Goal: Ask a question: Seek information or help from site administrators or community

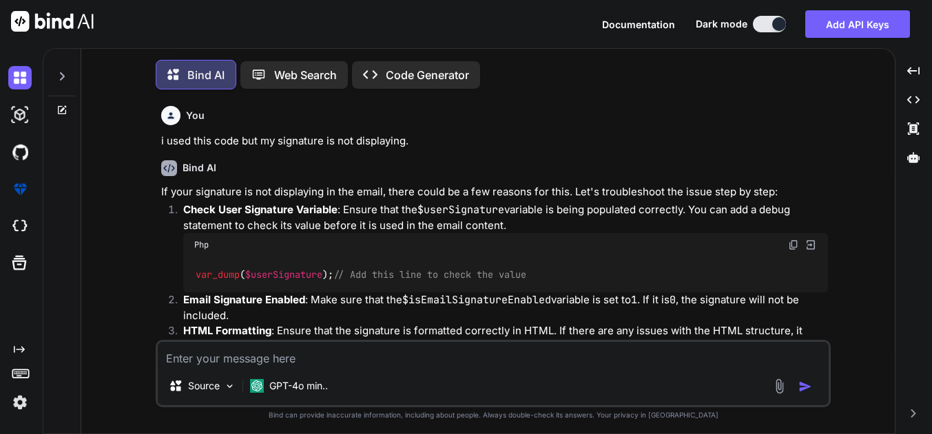
type textarea "x"
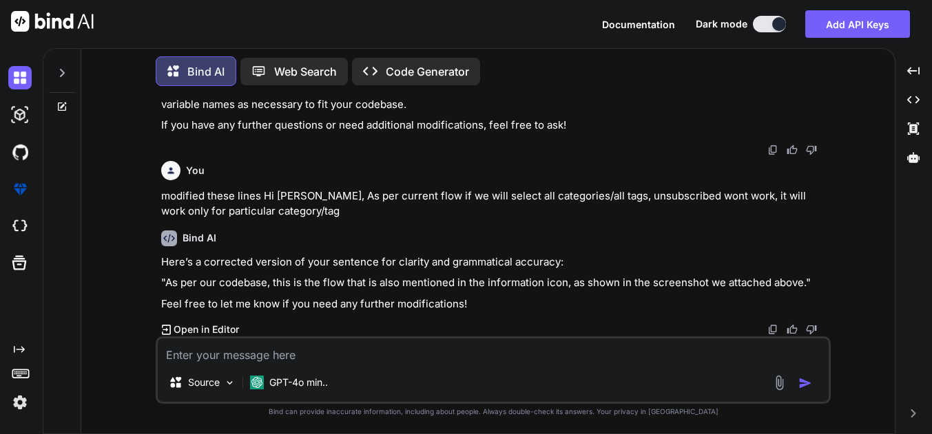
scroll to position [17385, 0]
click at [264, 349] on textarea at bounding box center [493, 351] width 671 height 25
click at [204, 349] on textarea at bounding box center [493, 351] width 671 height 25
type textarea "c"
type textarea "x"
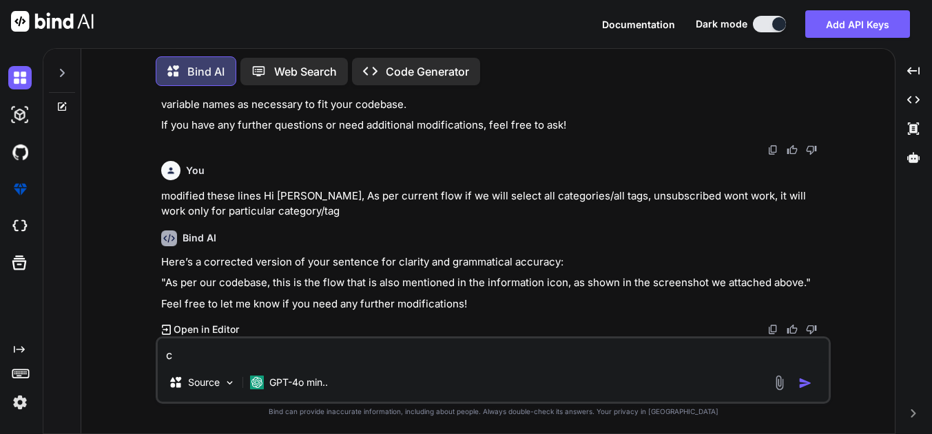
type textarea "ca"
type textarea "x"
type textarea "can"
type textarea "x"
type textarea "can"
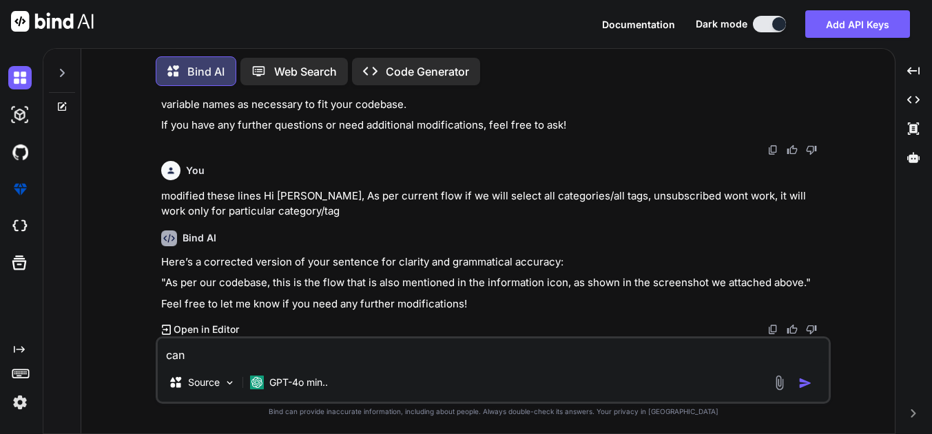
type textarea "x"
type textarea "can y"
type textarea "x"
type textarea "can yo"
type textarea "x"
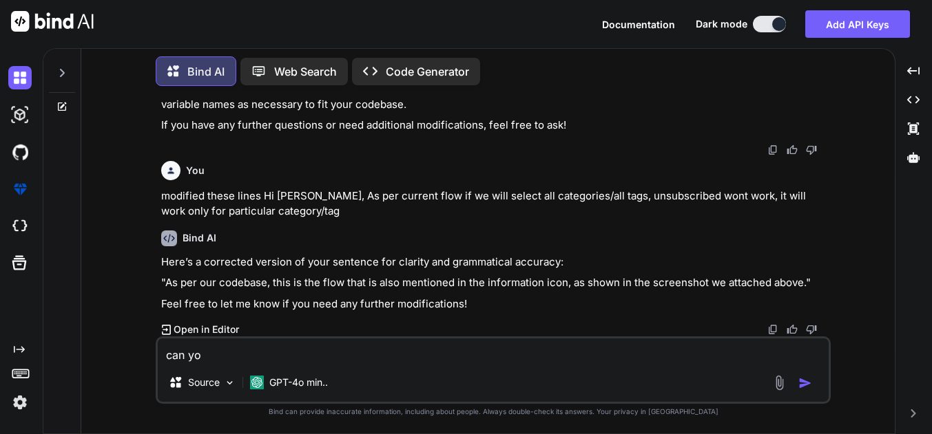
type textarea "can you"
type textarea "x"
type textarea "can you"
type textarea "x"
type textarea "can you a"
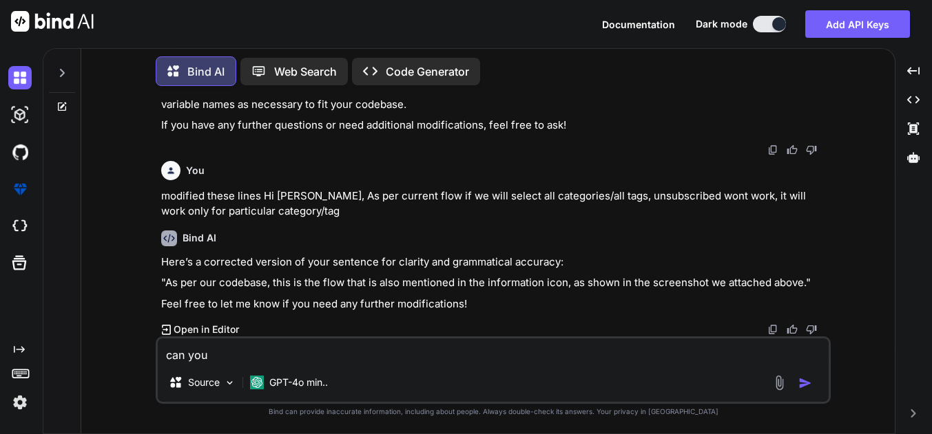
type textarea "x"
type textarea "can you ad"
type textarea "x"
type textarea "can you add"
type textarea "x"
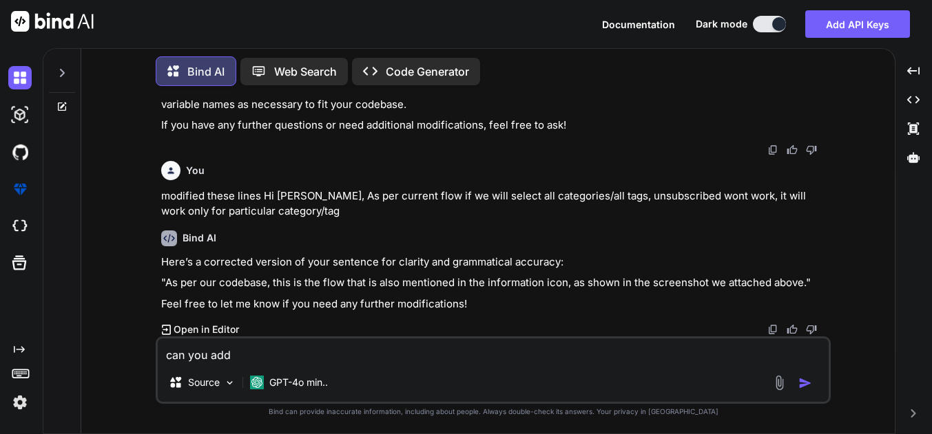
type textarea "can you add"
type textarea "x"
type textarea "can you add a"
type textarea "x"
type textarea "can you add a"
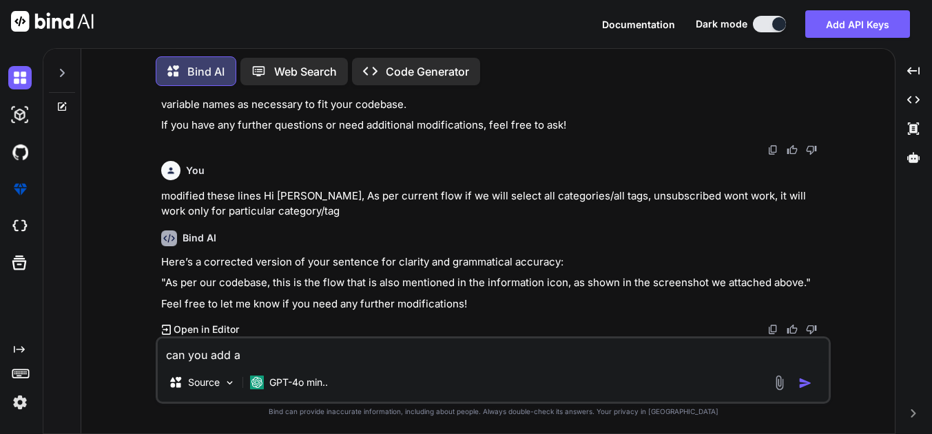
type textarea "x"
type textarea "can you add a c"
type textarea "x"
type textarea "can you add a co"
type textarea "x"
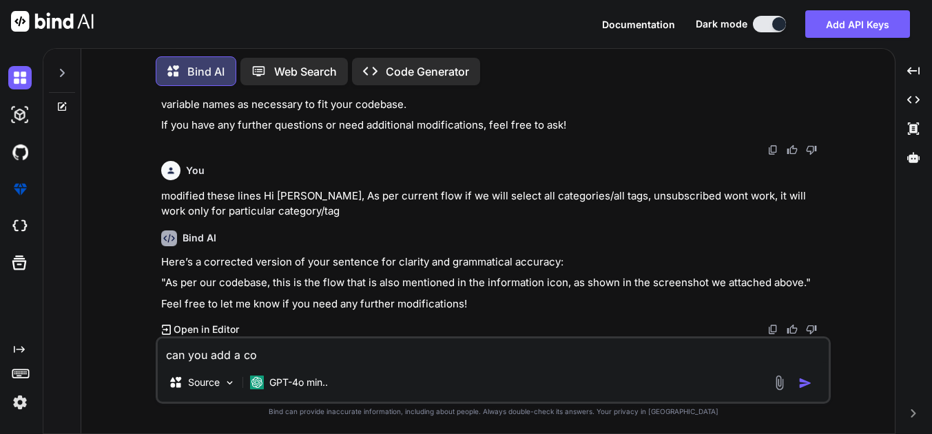
type textarea "can you add a con"
type textarea "x"
type textarea "can you add a cond"
type textarea "x"
type textarea "can you add a condi"
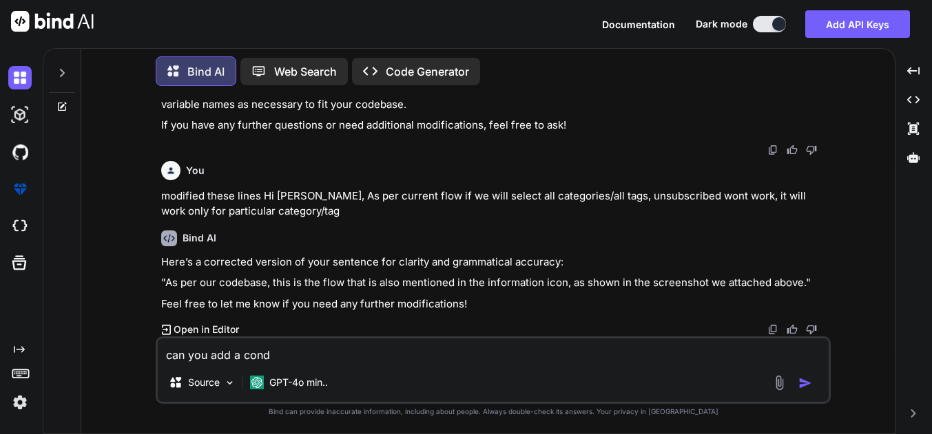
type textarea "x"
type textarea "can you add a [PERSON_NAME]"
type textarea "x"
type textarea "can you add a conditi"
type textarea "x"
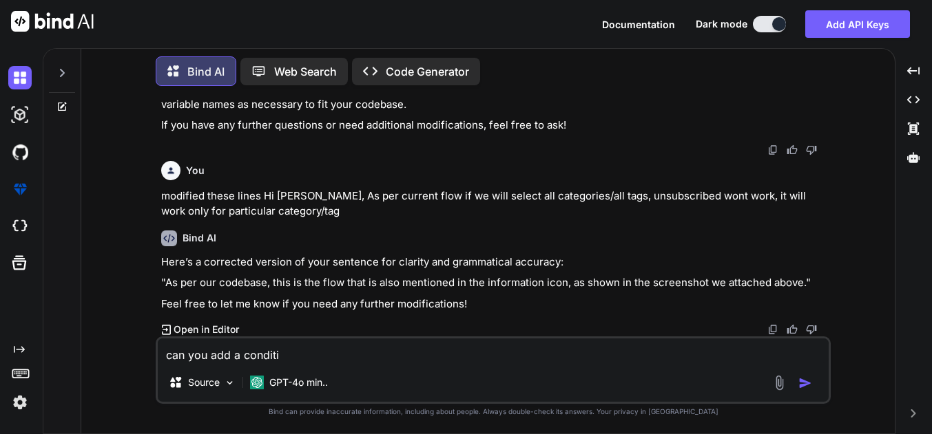
type textarea "can you add a conditio"
type textarea "x"
type textarea "can you add a condition"
type textarea "x"
type textarea "can you add a condition"
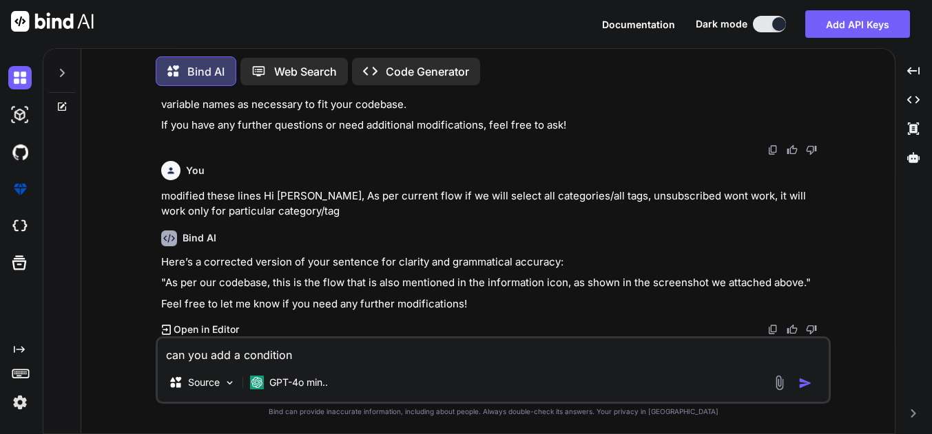
type textarea "x"
type textarea "can you add a condition h"
type textarea "x"
type textarea "can you add a condition he"
type textarea "x"
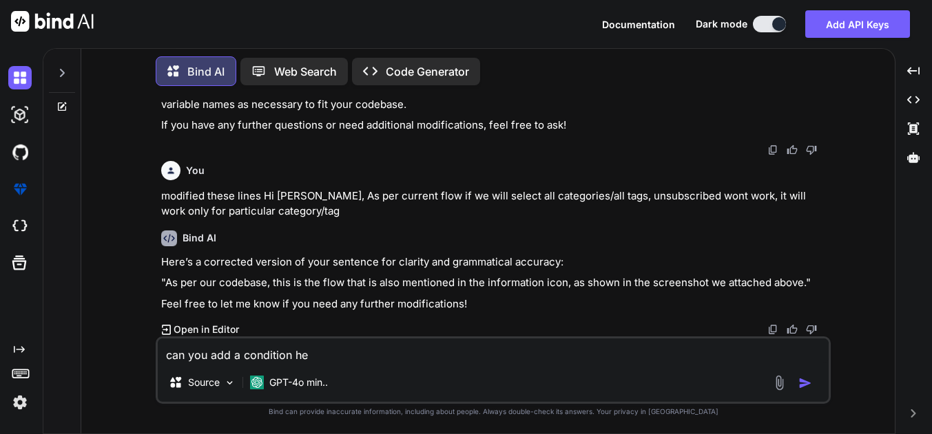
type textarea "can you add a condition her"
type textarea "x"
type textarea "can you add a condition here"
type textarea "x"
type textarea "can you add a condition her"
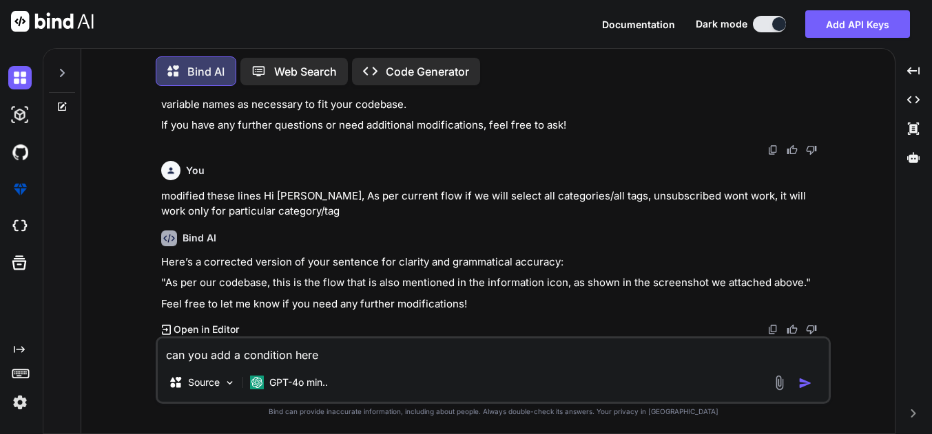
type textarea "x"
type textarea "can you add a condition he"
type textarea "x"
type textarea "can you add a condition h"
type textarea "x"
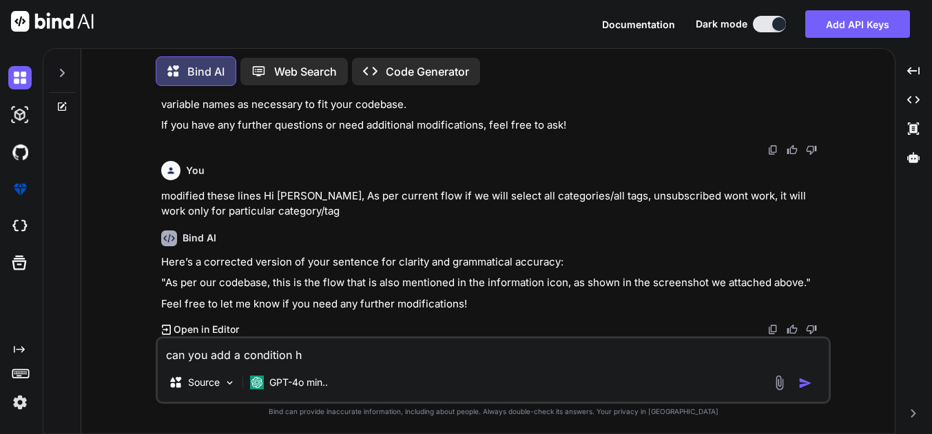
type textarea "can you add a condition"
type textarea "x"
type textarea "can you add a condition i"
type textarea "x"
type textarea "can you add a condition in"
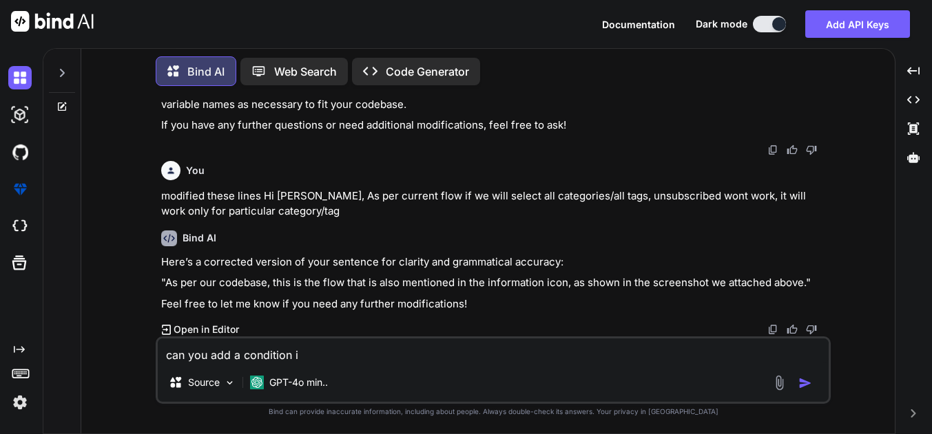
type textarea "x"
type textarea "can you add a condition in"
type textarea "x"
type textarea "can you add a condition in b"
type textarea "x"
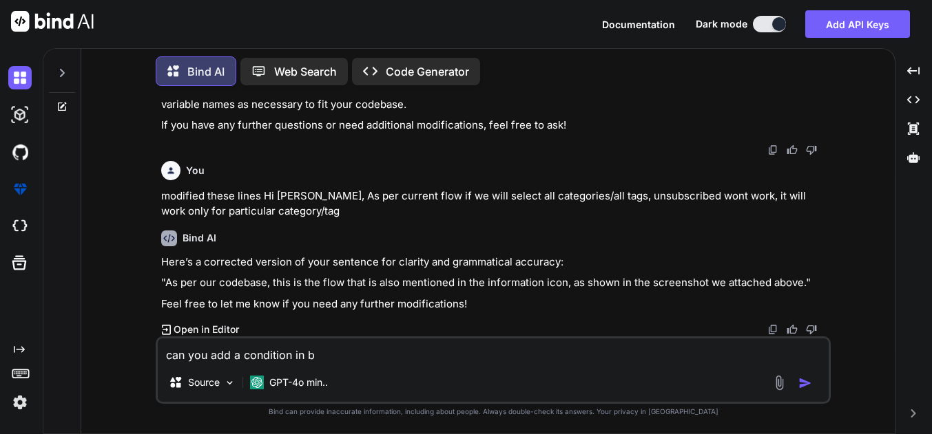
type textarea "can you add a condition in be"
type textarea "x"
type textarea "can you add a condition in bel"
type textarea "x"
type textarea "can you add a condition in belo"
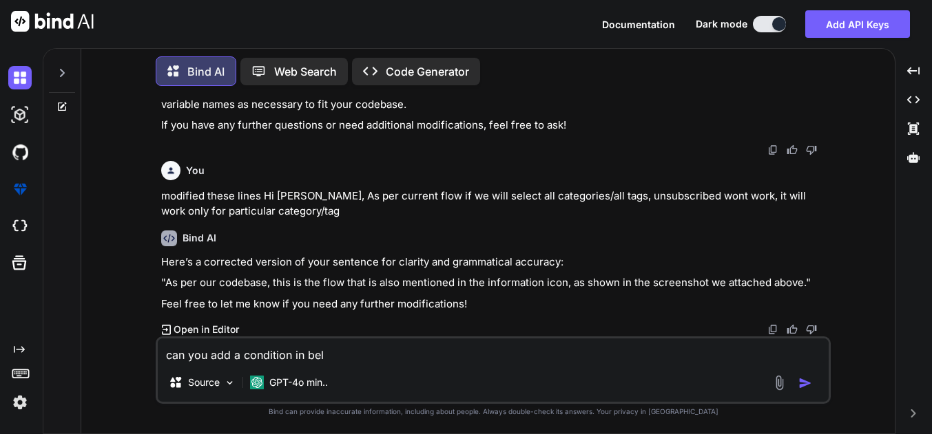
type textarea "x"
type textarea "can you add a condition in below"
type textarea "x"
type textarea "can you add a condition in below"
type textarea "x"
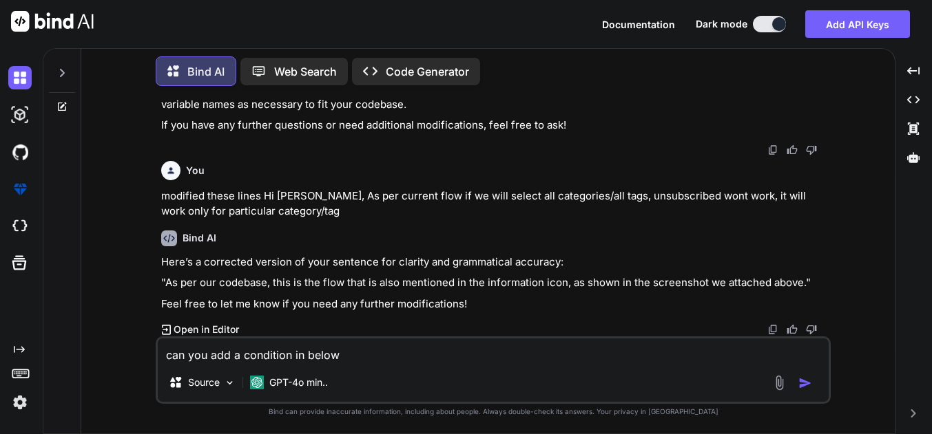
type textarea "can you add a condition in below c"
type textarea "x"
type textarea "can you add a condition in below co"
type textarea "x"
type textarea "can you add a condition in below code"
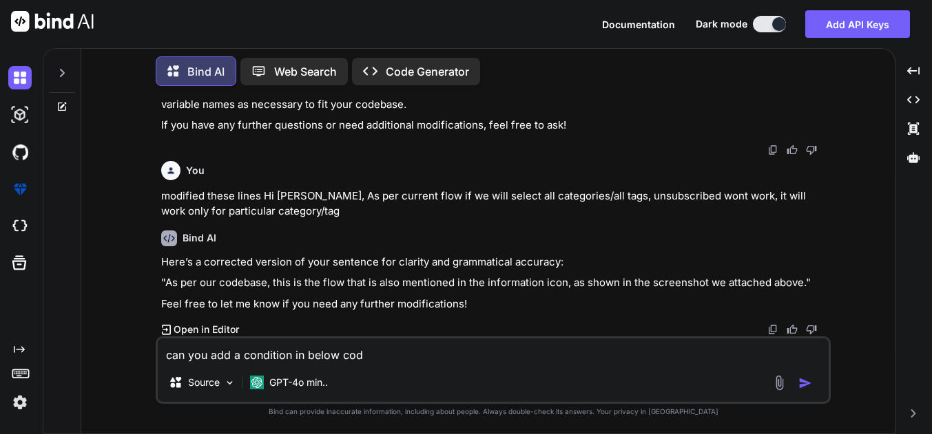
type textarea "x"
type textarea "can you add a condition in below code"
type textarea "x"
type textarea "can you add a condition in below code i"
type textarea "x"
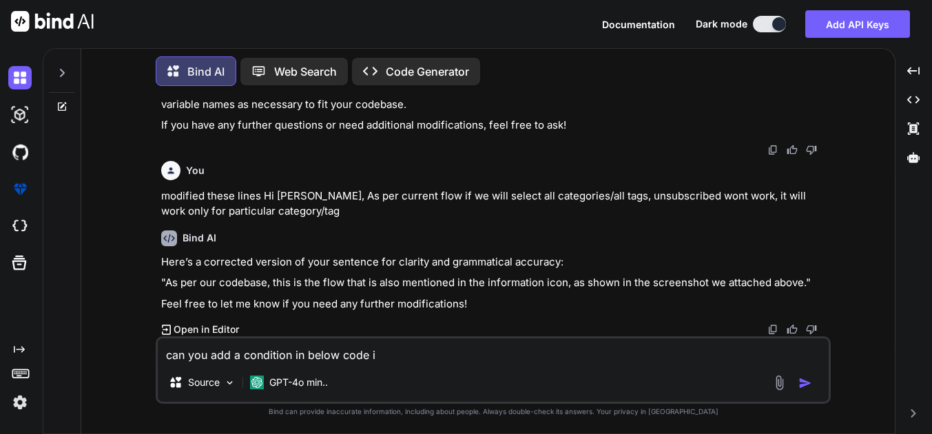
type textarea "can you add a condition in below code if"
type textarea "x"
type textarea "can you add a condition in below code if"
type textarea "x"
type textarea "can you add a condition in below code if a"
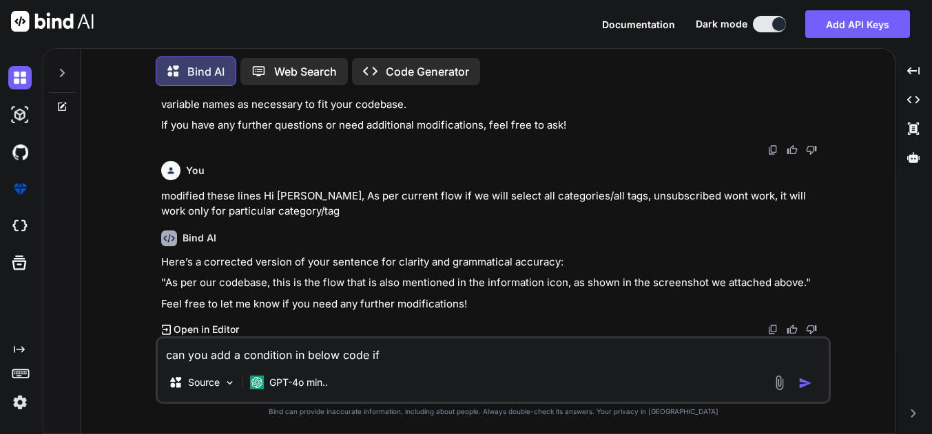
type textarea "x"
type textarea "can you add a condition in below code if an"
type textarea "x"
type textarea "can you add a condition in below code if any"
type textarea "x"
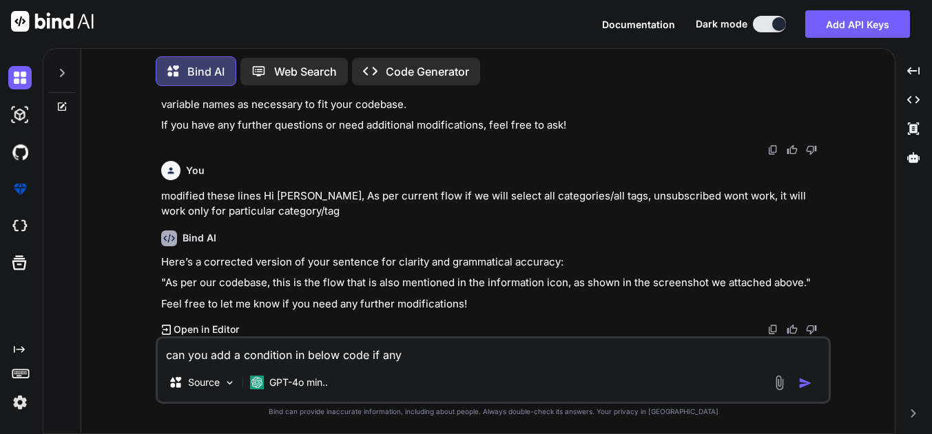
type textarea "can you add a condition in below code if any"
type textarea "x"
type textarea "can you add a condition in below code if any e"
type textarea "x"
type textarea "can you add a condition in below code if any em"
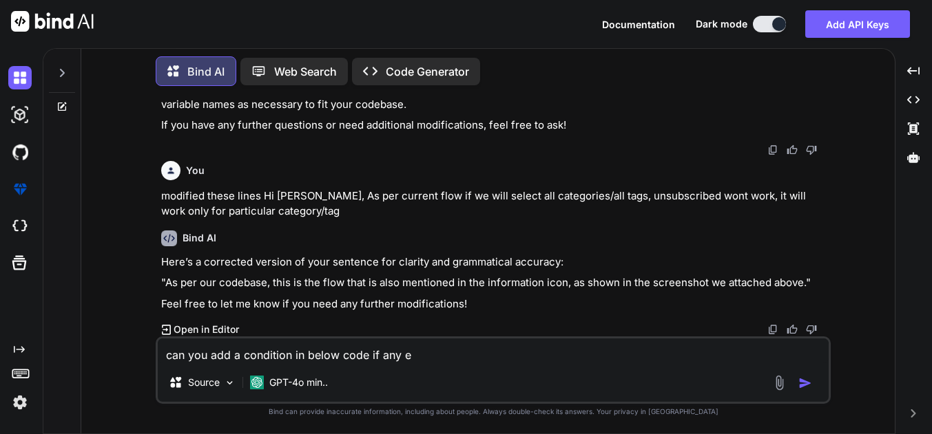
type textarea "x"
type textarea "can you add a condition in below code if any ema"
type textarea "x"
type textarea "can you add a condition in below code if any emai"
type textarea "x"
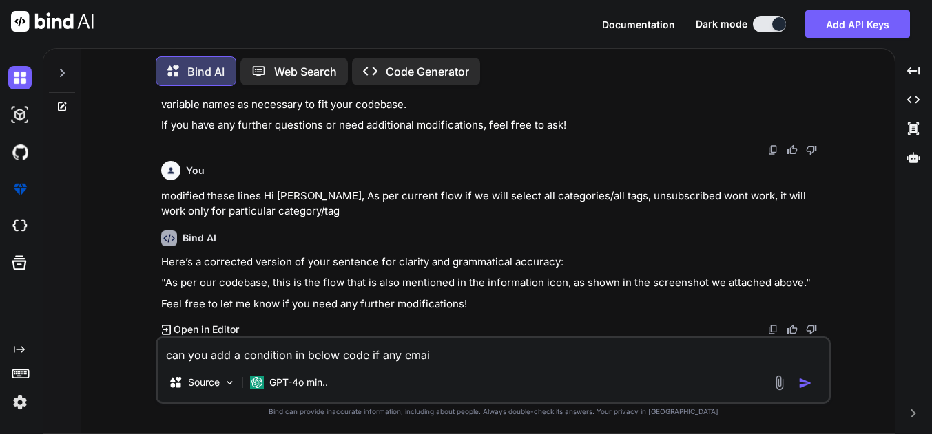
type textarea "can you add a condition in below code if any email"
type textarea "x"
type textarea "can you add a condition in below code if any email"
type textarea "x"
type textarea "can you add a condition in below code if any email i"
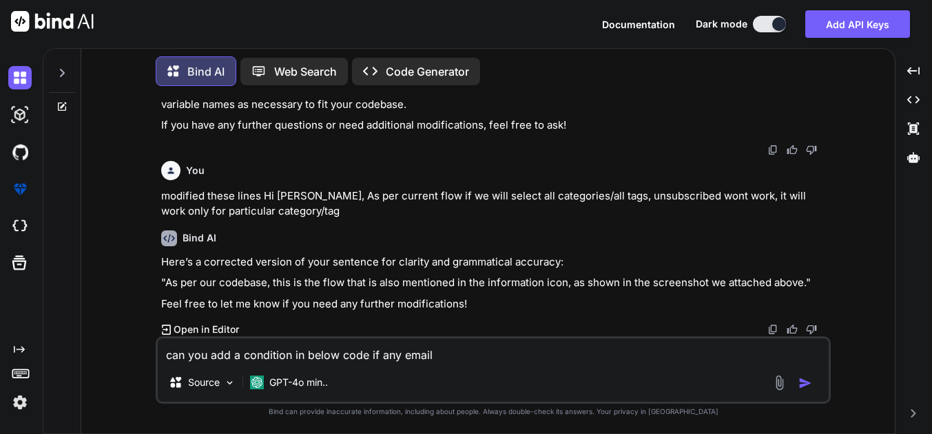
type textarea "x"
type textarea "can you add a condition in below code if any email is"
type textarea "x"
type textarea "can you add a condition in below code if any email is"
type textarea "x"
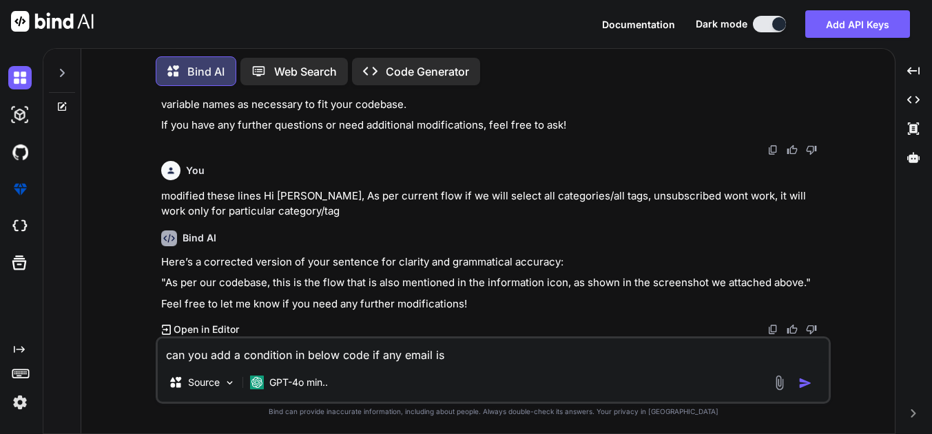
type textarea "can you add a condition in below code if any email is i"
type textarea "x"
type textarea "can you add a condition in below code if any email is in"
type textarea "x"
type textarea "can you add a condition in below code if any email is in"
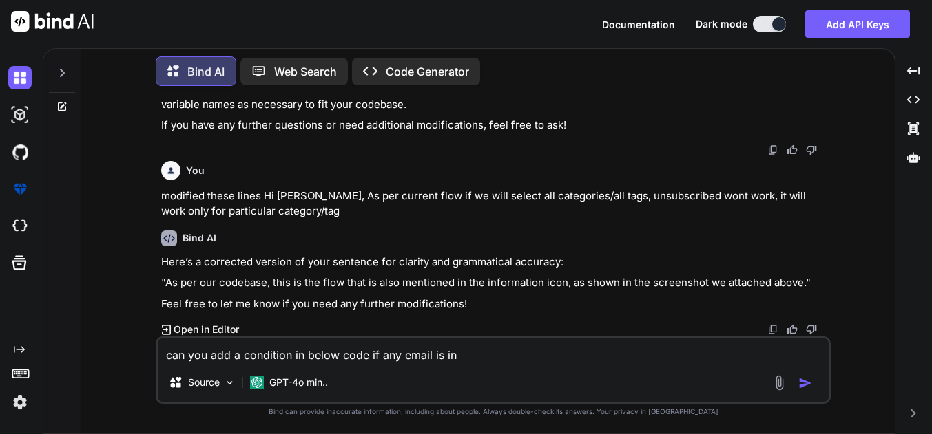
type textarea "x"
type textarea "can you add a condition in below code if any email is in u"
type textarea "x"
type textarea "can you add a condition in below code if any email is in un"
type textarea "x"
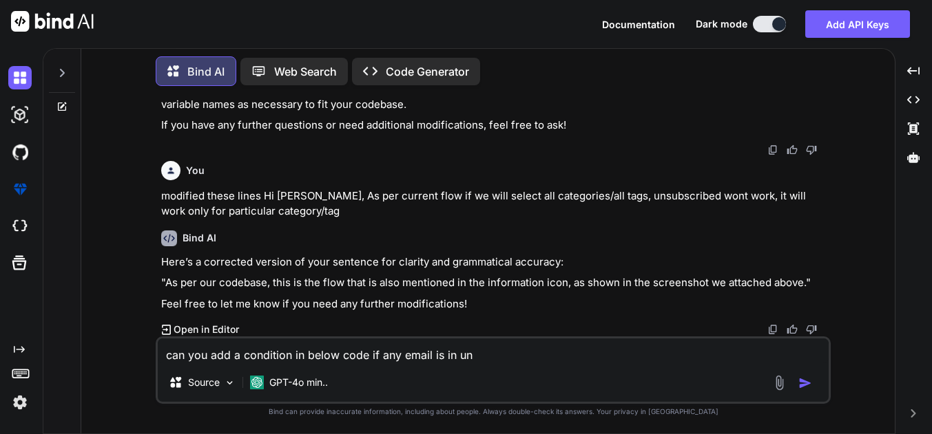
type textarea "can you add a condition in below code if any email is in uns"
type textarea "x"
type textarea "can you add a condition in below code if any email is in unsu"
type textarea "x"
type textarea "can you add a condition in below code if any email is in unsub"
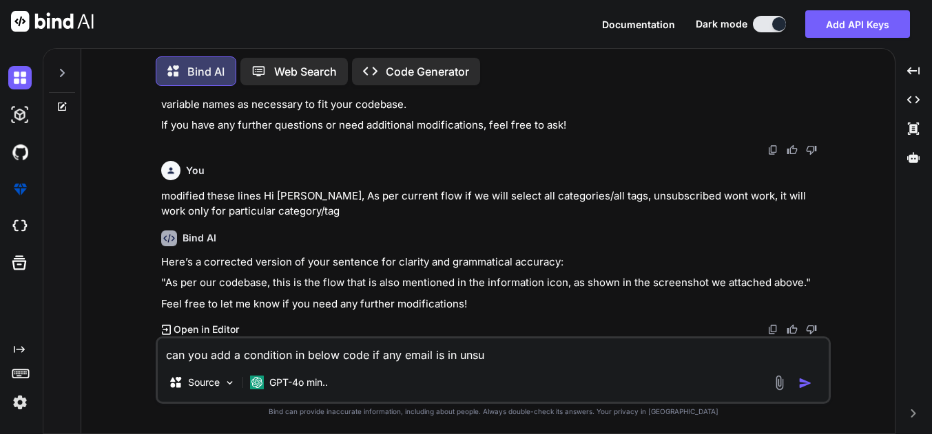
type textarea "x"
type textarea "can you add a condition in below code if any email is in unsubs"
type textarea "x"
type textarea "can you add a condition in below code if any email is in unsubsc"
type textarea "x"
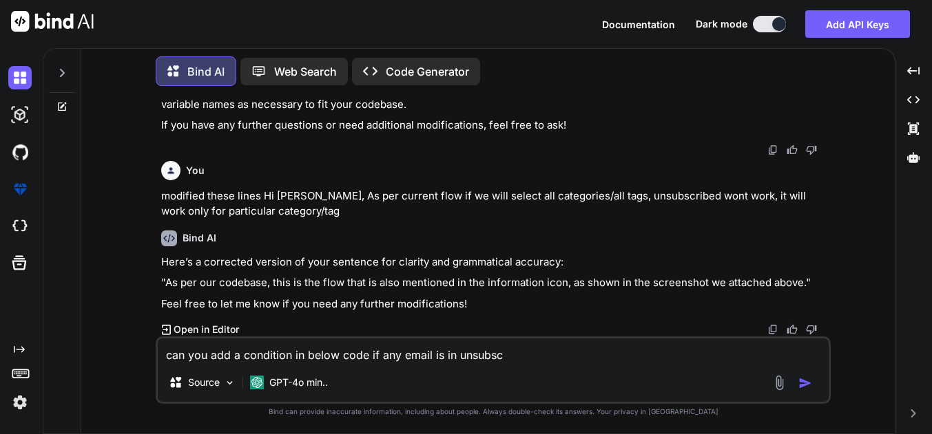
type textarea "can you add a condition in below code if any email is in unsubscr"
type textarea "x"
type textarea "can you add a condition in below code if any email is in unsubscri"
type textarea "x"
type textarea "can you add a condition in below code if any email is in unsubscrib"
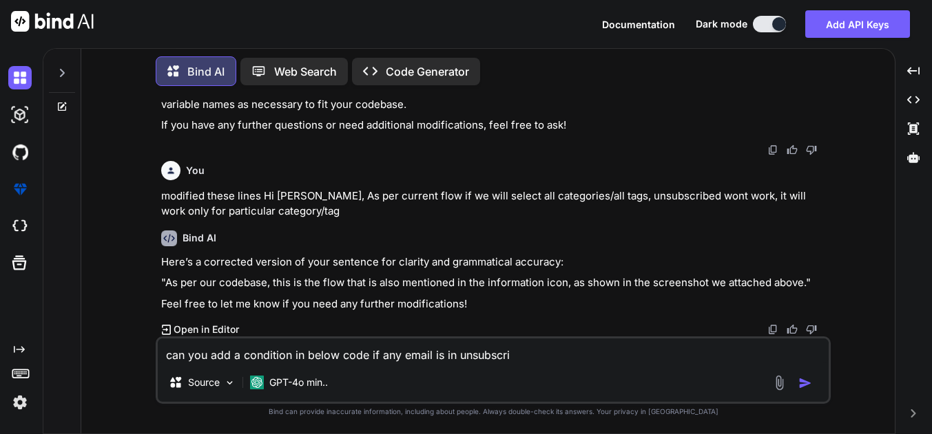
type textarea "x"
type textarea "can you add a condition in below code if any email is in unsubscribe"
type textarea "x"
type textarea "can you add a condition in below code if any email is in unsubscribed"
type textarea "x"
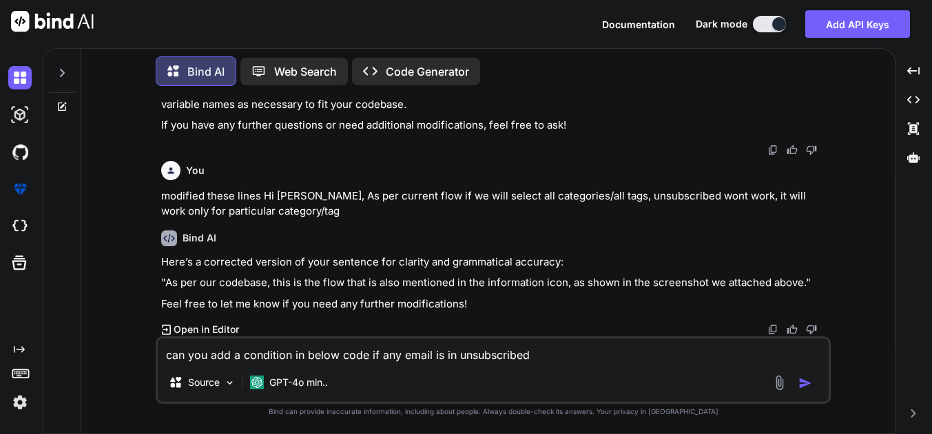
type textarea "can you add a condition in below code if any email is in unsubscribed"
type textarea "x"
type textarea "can you add a condition in below code if any email is in unsubscribed e"
type textarea "x"
type textarea "can you add a condition in below code if any email is in unsubscribed"
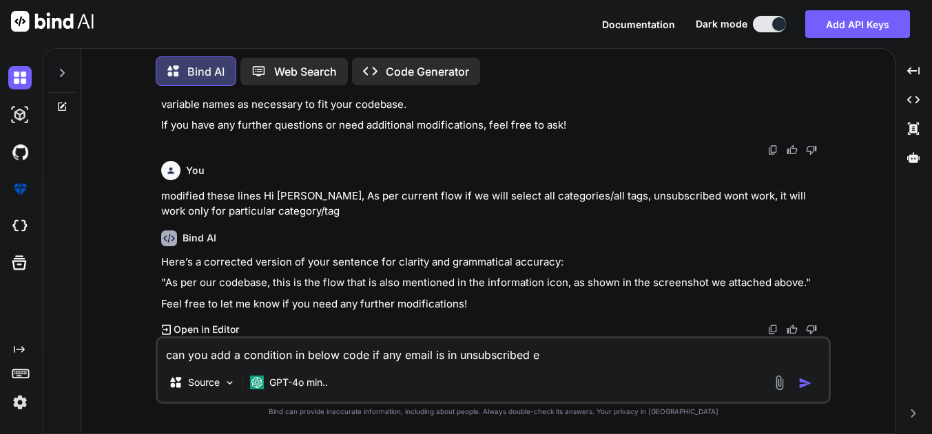
type textarea "x"
type textarea "can you add a condition in below code if any email is in unsubscribed t"
type textarea "x"
type textarea "can you add a condition in below code if any email is in unsubscribed ta"
type textarea "x"
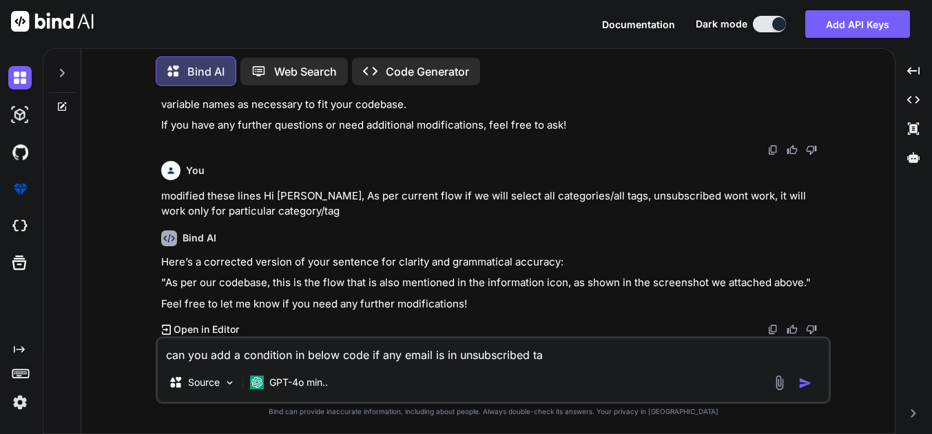
type textarea "can you add a condition in below code if any email is in unsubscribed tab"
type textarea "x"
type textarea "can you add a condition in below code if any email is in unsubscribed tabl"
type textarea "x"
type textarea "can you add a condition in below code if any email is in unsubscribed table"
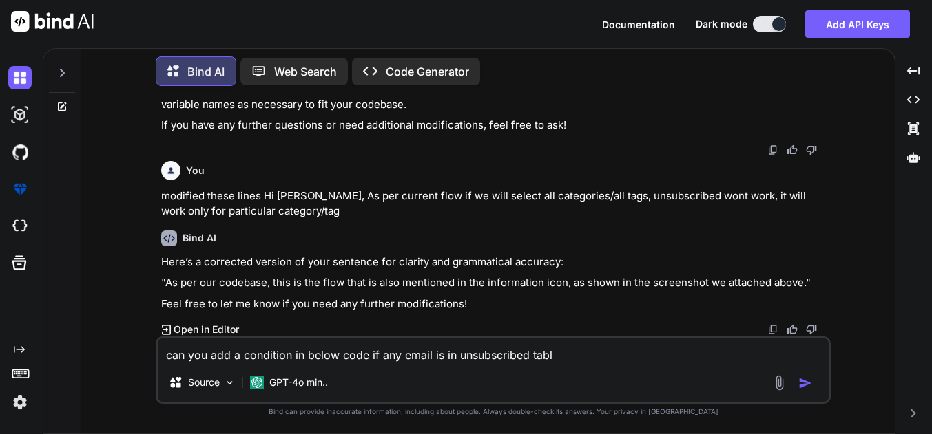
type textarea "x"
type textarea "can you add a condition in below code if any email is in unsubscribed table"
type textarea "x"
type textarea "can you add a condition in below code if any email is in unsubscribed table t"
type textarea "x"
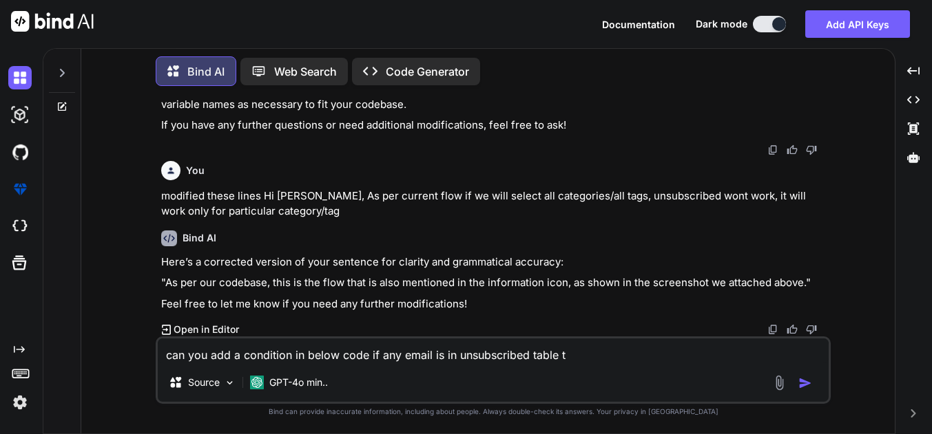
type textarea "can you add a condition in below code if any email is in unsubscribed table th"
type textarea "x"
type textarea "can you add a condition in below code if any email is in unsubscribed table tha"
type textarea "x"
type textarea "can you add a condition in below code if any email is in unsubscribed table than"
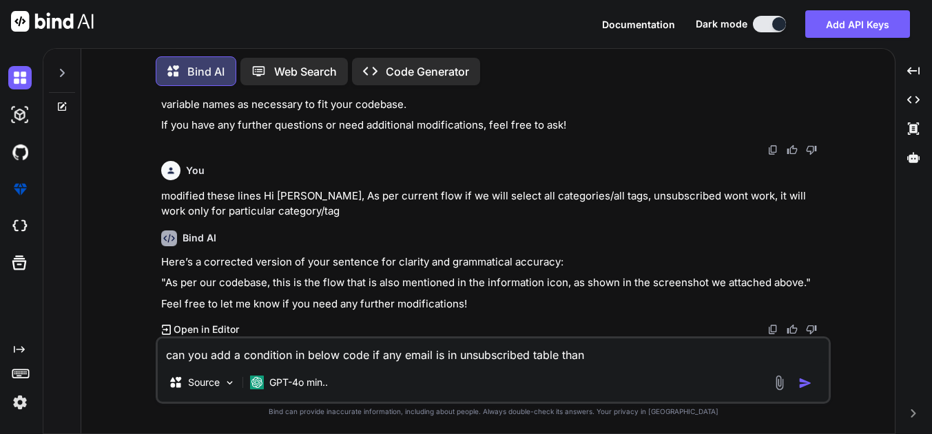
type textarea "x"
type textarea "can you add a condition in below code if any email is in unsubscribed table than"
type textarea "x"
type textarea "can you add a condition in below code if any email is in unsubscribed table tha…"
type textarea "x"
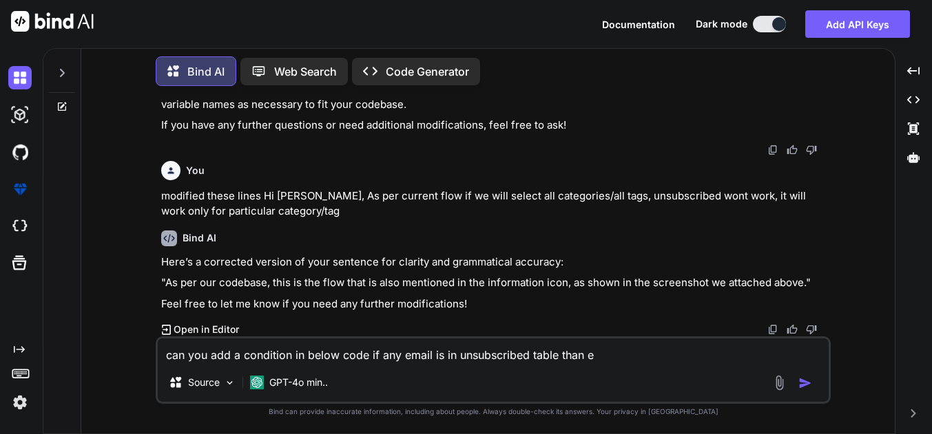
type textarea "can you add a condition in below code if any email is in unsubscribed table tha…"
type textarea "x"
type textarea "can you add a condition in below code if any email is in unsubscribed table tha…"
type textarea "x"
type textarea "can you add a condition in below code if any email is in unsubscribed table tha…"
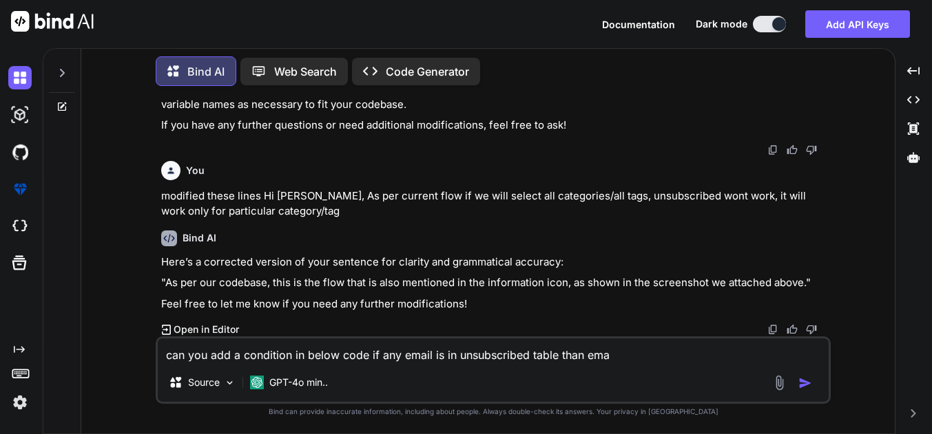
type textarea "x"
type textarea "can you add a condition in below code if any email is in unsubscribed table tha…"
type textarea "x"
type textarea "can you add a condition in below code if any email is in unsubscribed table tha…"
type textarea "x"
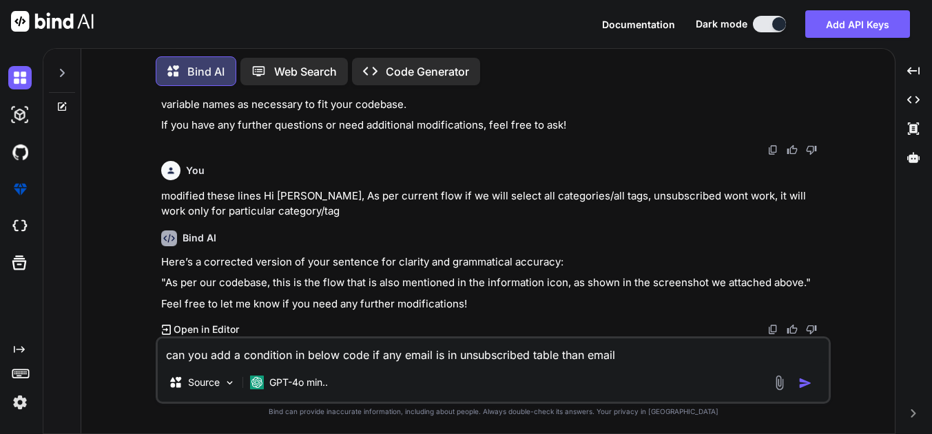
type textarea "can you add a condition in below code if any email is in unsubscribed table tha…"
type textarea "x"
type textarea "can you add a condition in below code if any email is in unsubscribed table tha…"
type textarea "x"
type textarea "can you add a condition in below code if any email is in unsubscribed table tha…"
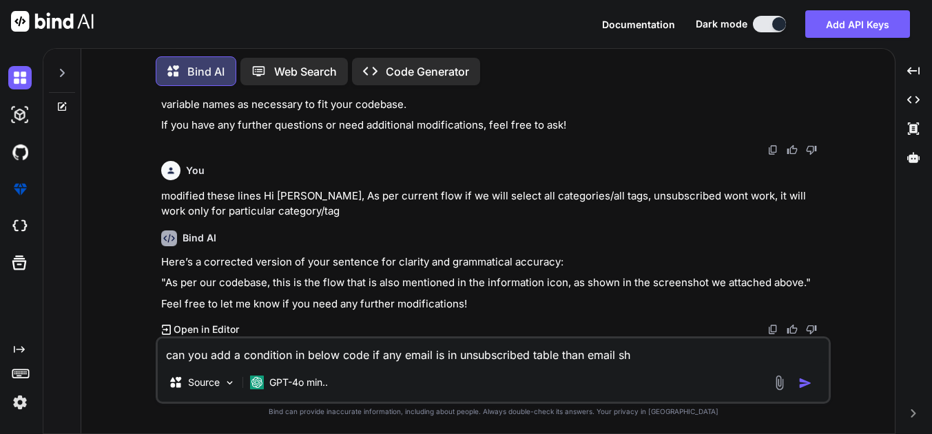
type textarea "x"
type textarea "can you add a condition in below code if any email is in unsubscribed table tha…"
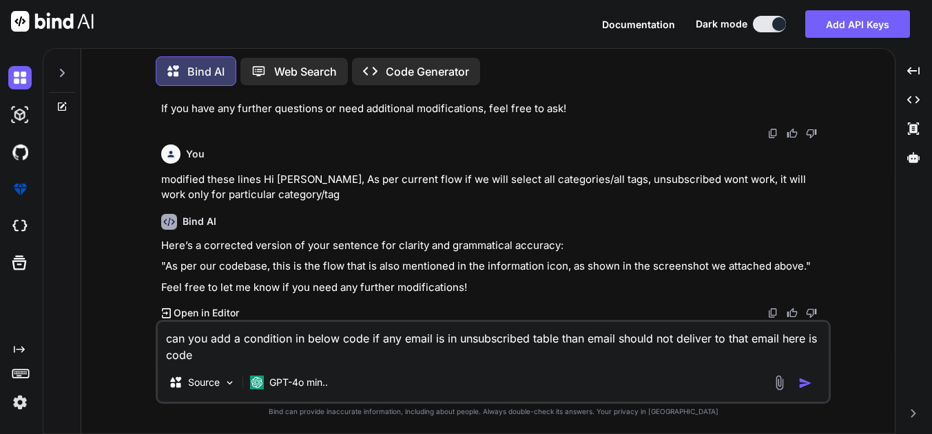
paste textarea "if (count($sendgridMail->getPersonalizations()) >= 2) { // Send email $sendgrid…"
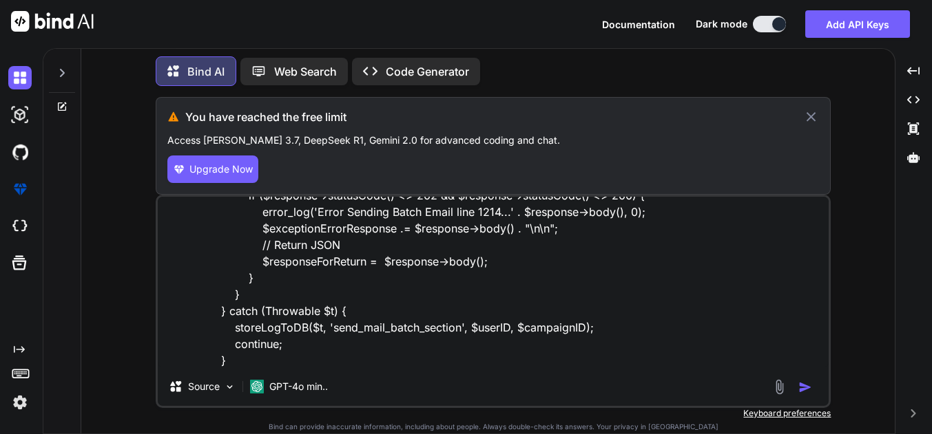
click at [809, 384] on img "button" at bounding box center [805, 388] width 14 height 14
click at [803, 387] on img "button" at bounding box center [805, 388] width 14 height 14
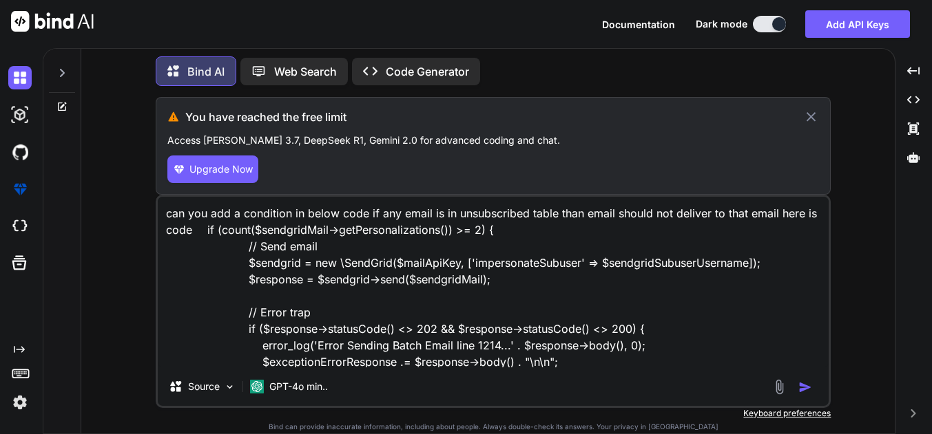
scroll to position [135, 0]
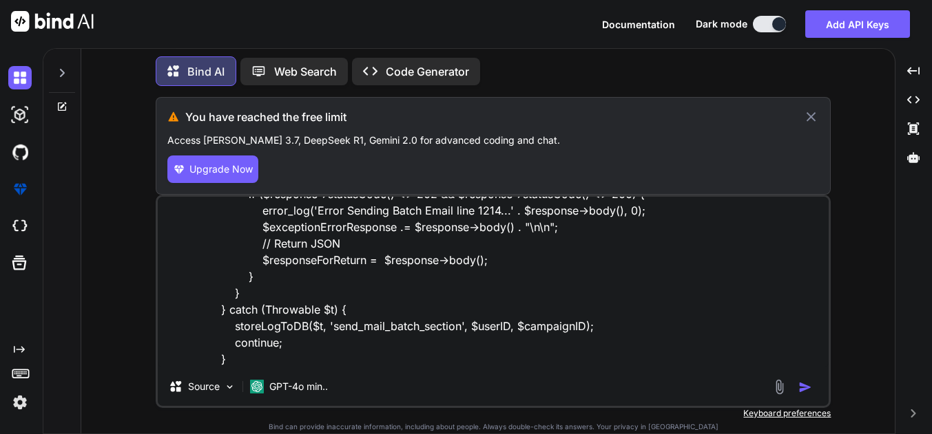
drag, startPoint x: 166, startPoint y: 207, endPoint x: 263, endPoint y: 355, distance: 177.0
click at [263, 355] on textarea "can you add a condition in below code if any email is in unsubscribed table tha…" at bounding box center [493, 282] width 671 height 171
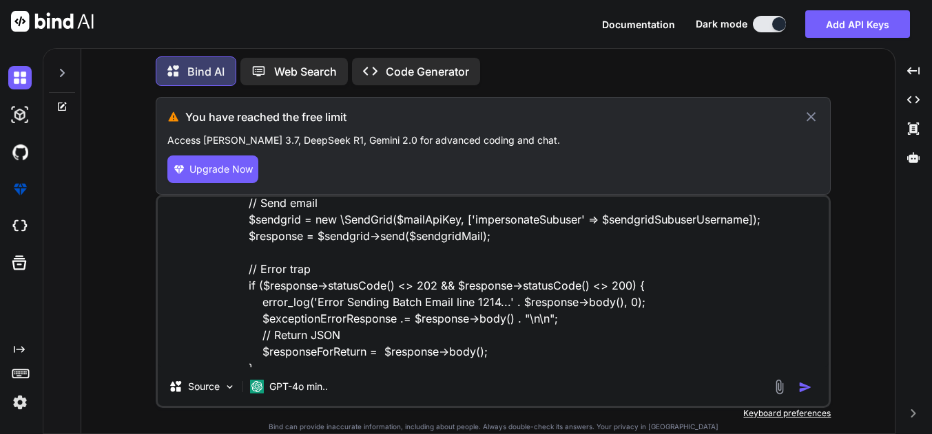
scroll to position [0, 0]
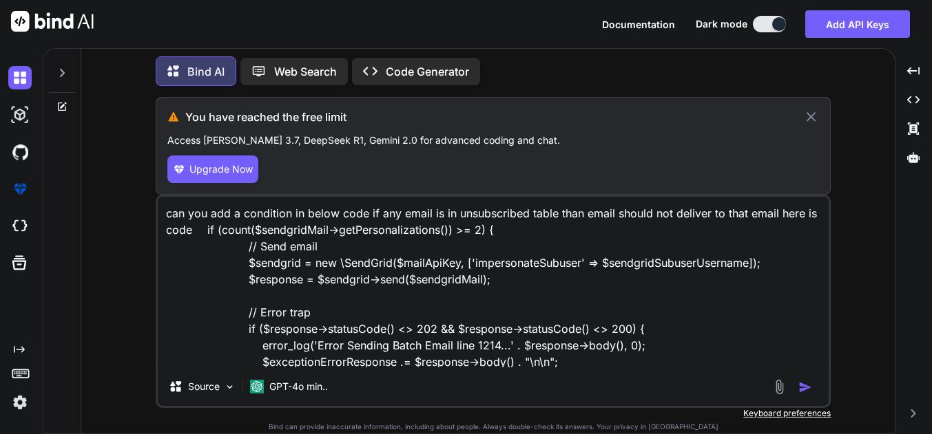
click at [21, 401] on img at bounding box center [19, 402] width 23 height 23
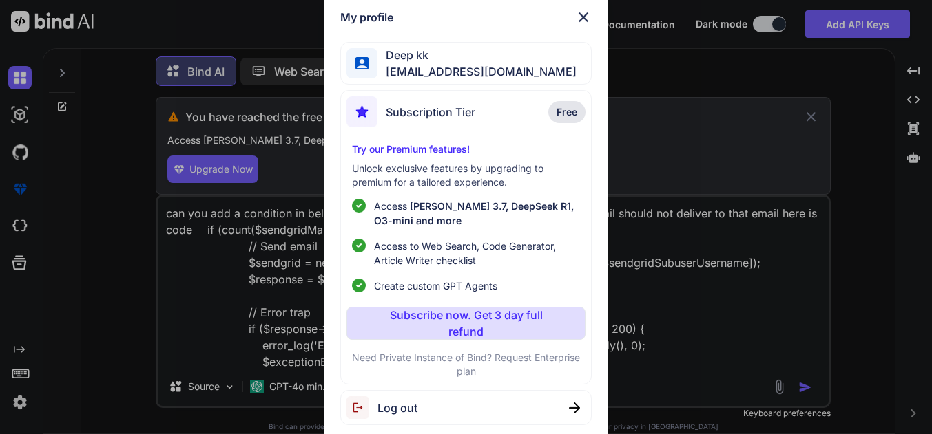
click at [410, 406] on span "Log out" at bounding box center [397, 408] width 40 height 17
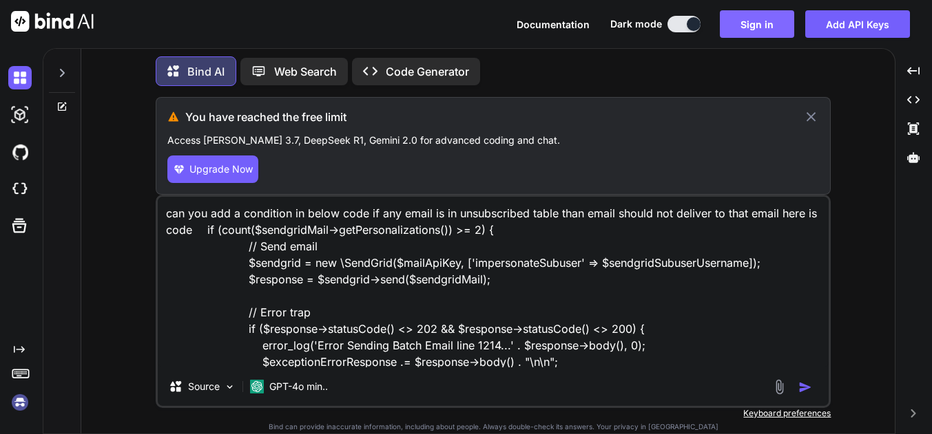
click at [758, 28] on button "Sign in" at bounding box center [756, 24] width 74 height 28
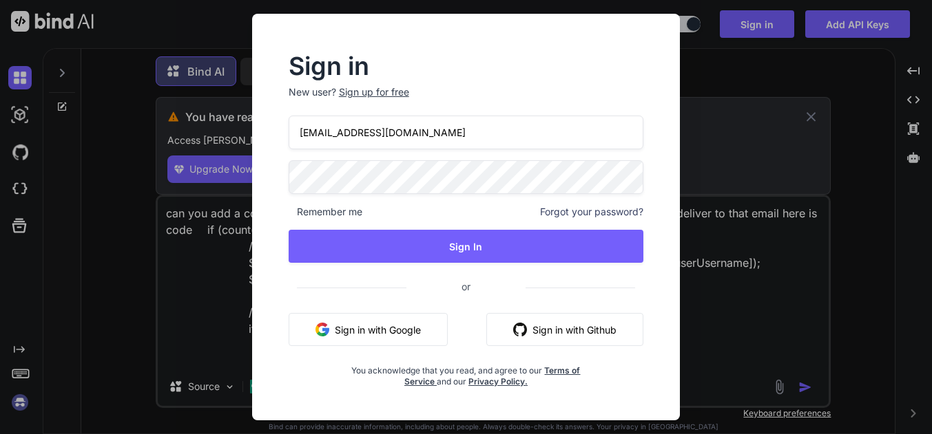
click at [394, 132] on input "[EMAIL_ADDRESS][DOMAIN_NAME]" at bounding box center [465, 133] width 355 height 34
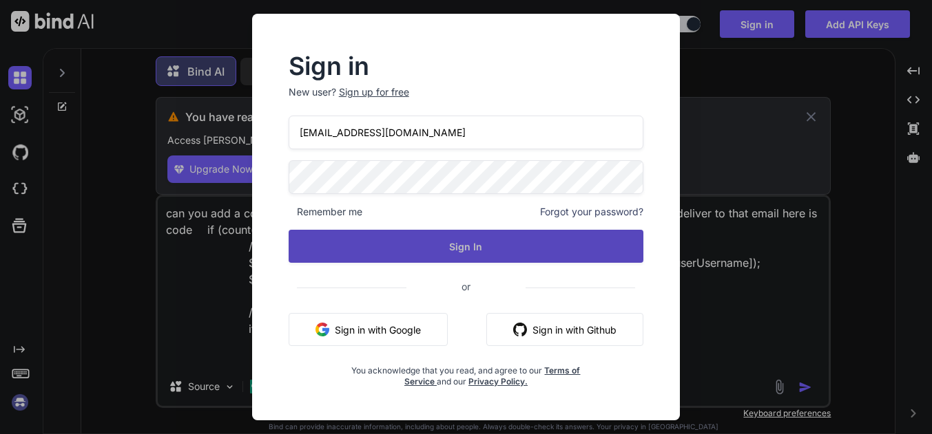
click at [490, 248] on button "Sign In" at bounding box center [465, 246] width 355 height 33
click at [576, 246] on button "Sign In" at bounding box center [465, 246] width 355 height 33
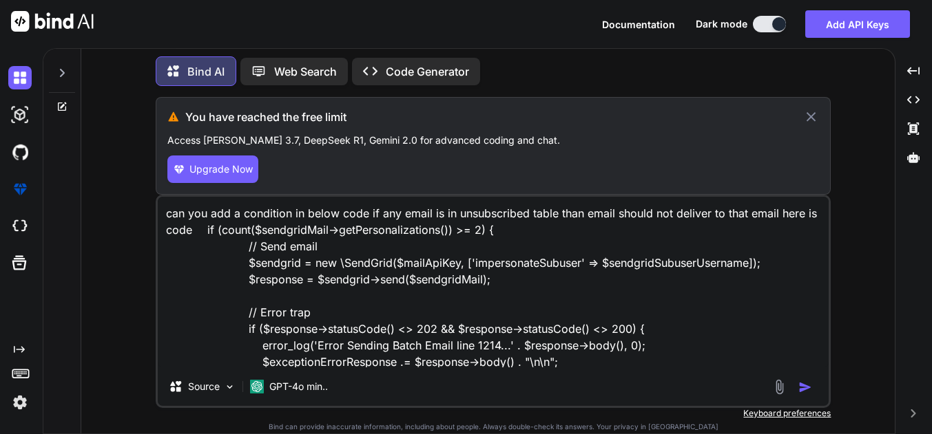
click at [803, 385] on img "button" at bounding box center [805, 388] width 14 height 14
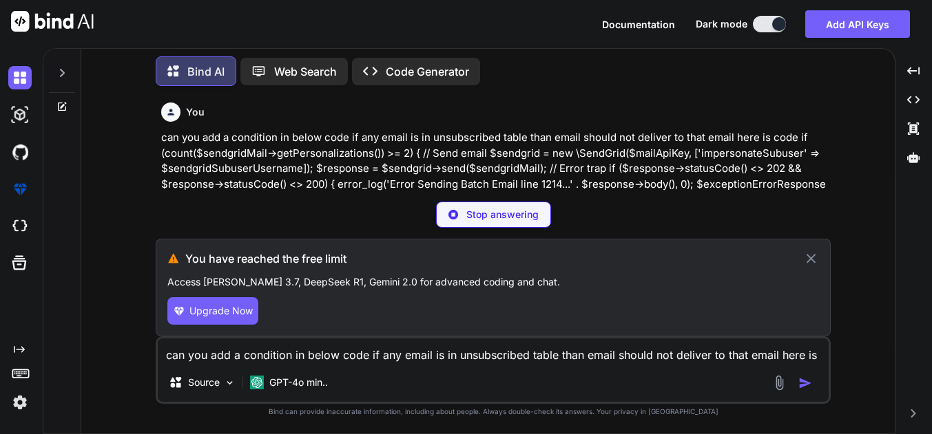
click at [809, 255] on icon at bounding box center [811, 259] width 16 height 17
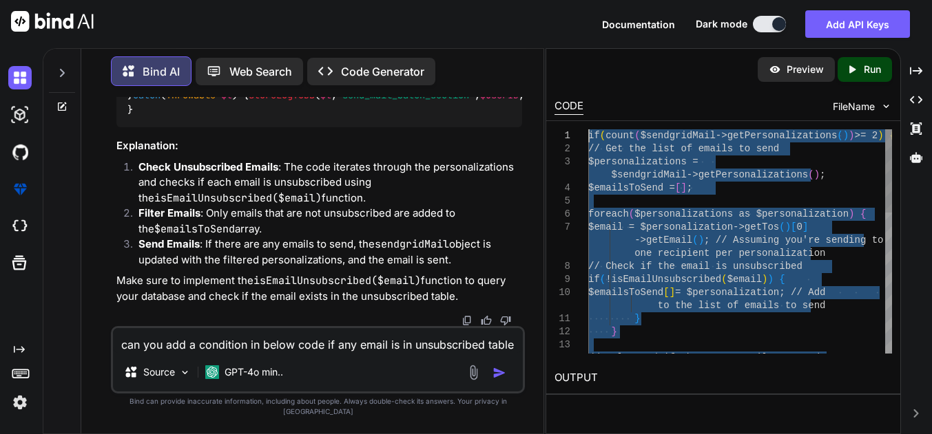
drag, startPoint x: 598, startPoint y: 348, endPoint x: 578, endPoint y: 130, distance: 218.5
